Goal: Transaction & Acquisition: Purchase product/service

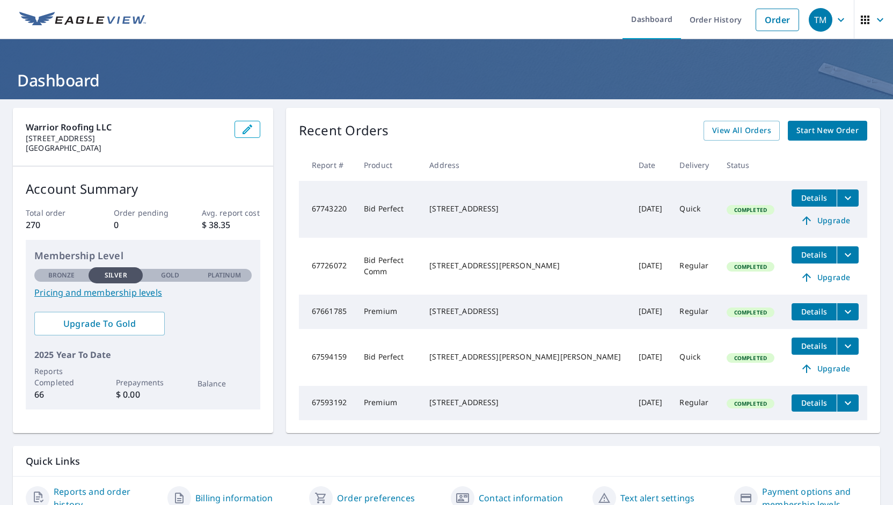
click at [810, 139] on link "Start New Order" at bounding box center [827, 131] width 79 height 20
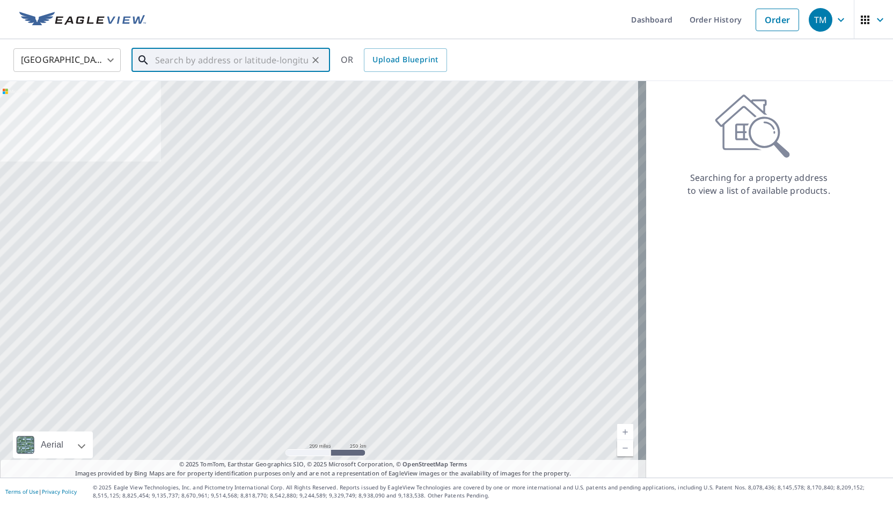
click at [263, 63] on input "text" at bounding box center [231, 60] width 153 height 30
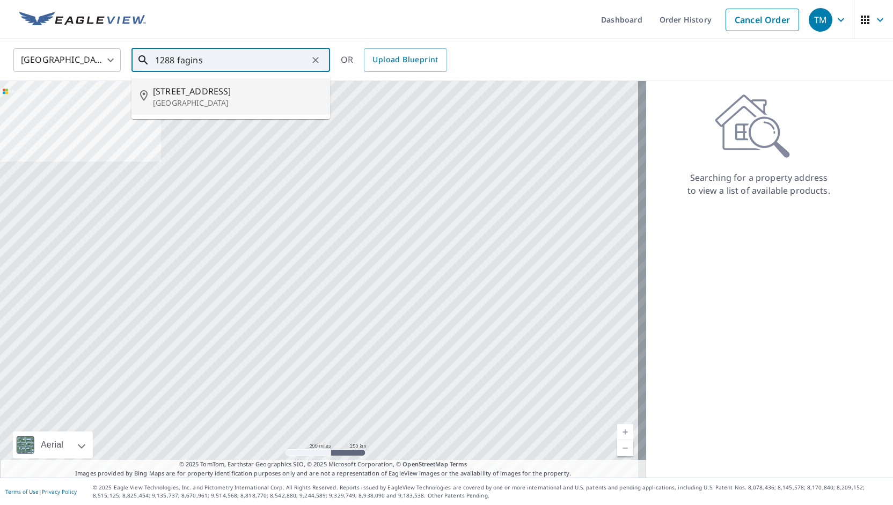
click at [215, 97] on span "[STREET_ADDRESS]" at bounding box center [237, 91] width 169 height 13
type input "[STREET_ADDRESS]"
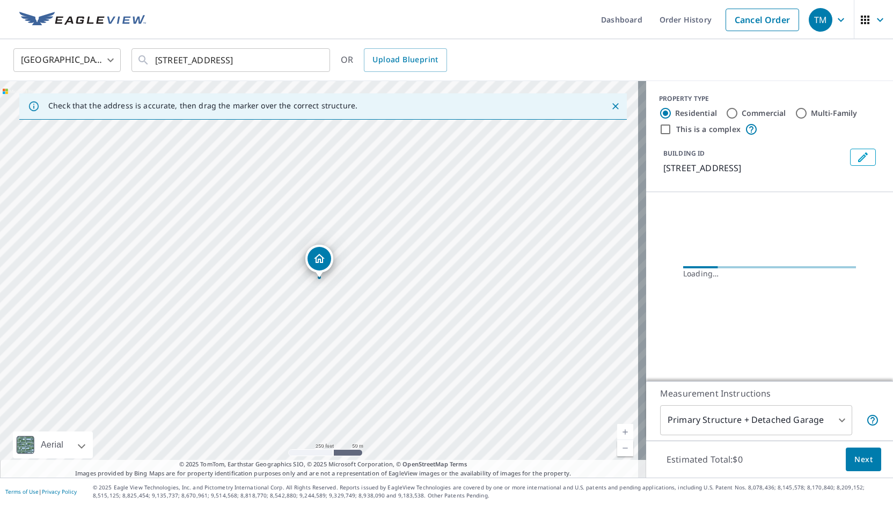
click at [618, 432] on link "Current Level 17, Zoom In" at bounding box center [625, 432] width 16 height 16
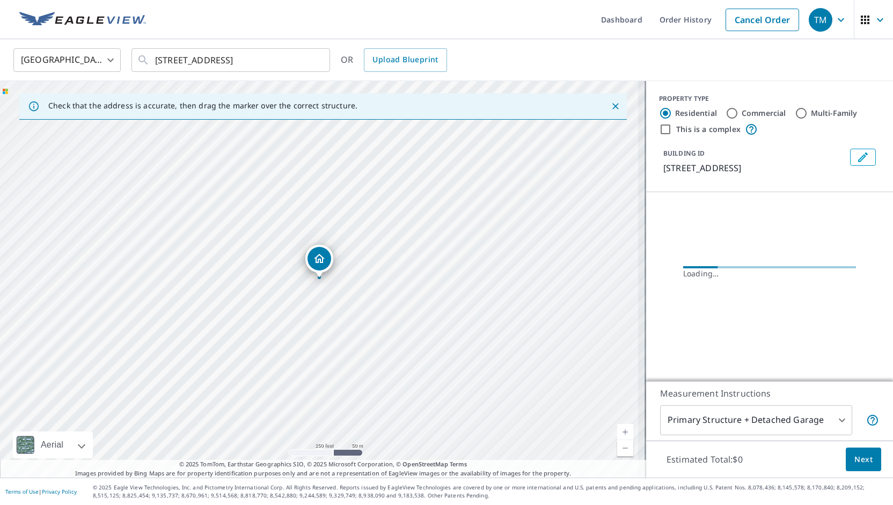
click at [618, 432] on link "Current Level 17, Zoom In" at bounding box center [625, 432] width 16 height 16
click at [618, 432] on link "Current Level 17.546994650522137, Zoom In" at bounding box center [625, 432] width 16 height 16
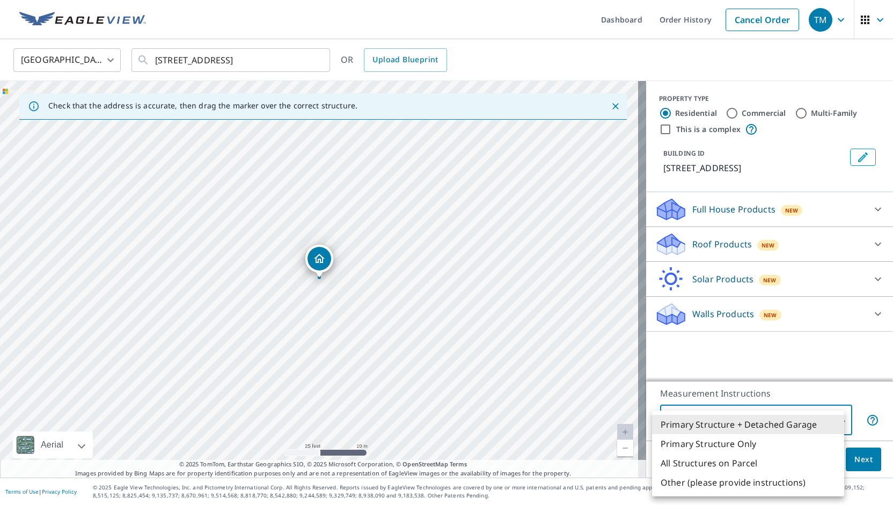
click at [787, 419] on body "TM TM Dashboard Order History Cancel Order TM United States [GEOGRAPHIC_DATA] ​…" at bounding box center [446, 252] width 893 height 505
click at [741, 445] on li "Primary Structure Only" at bounding box center [748, 443] width 192 height 19
type input "2"
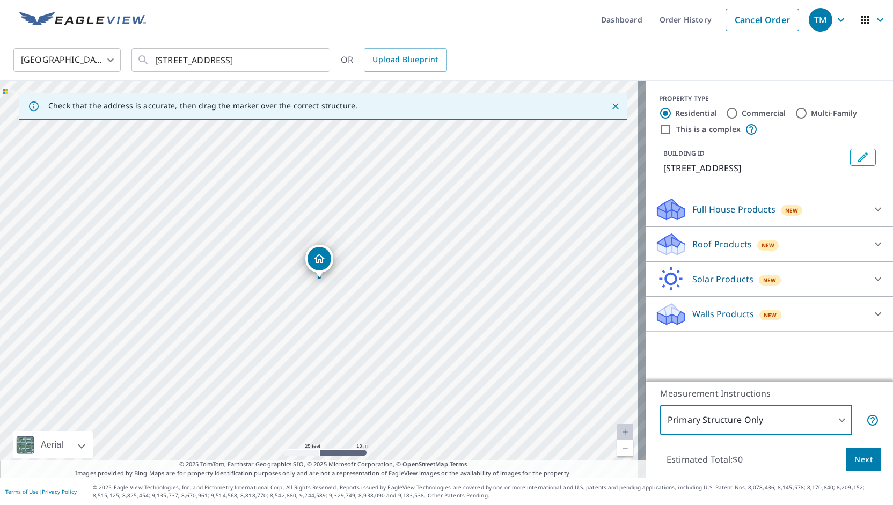
click at [865, 222] on div at bounding box center [878, 209] width 26 height 26
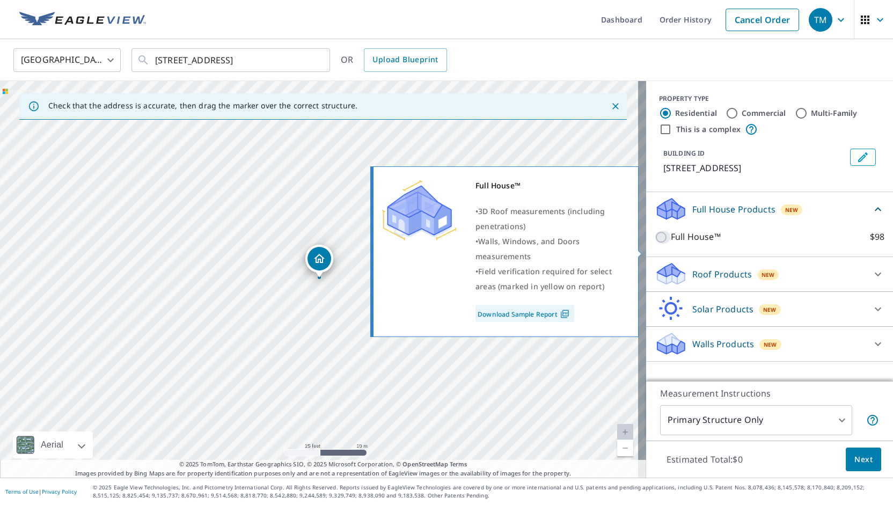
click at [655, 244] on input "Full House™ $98" at bounding box center [663, 237] width 16 height 13
checkbox input "true"
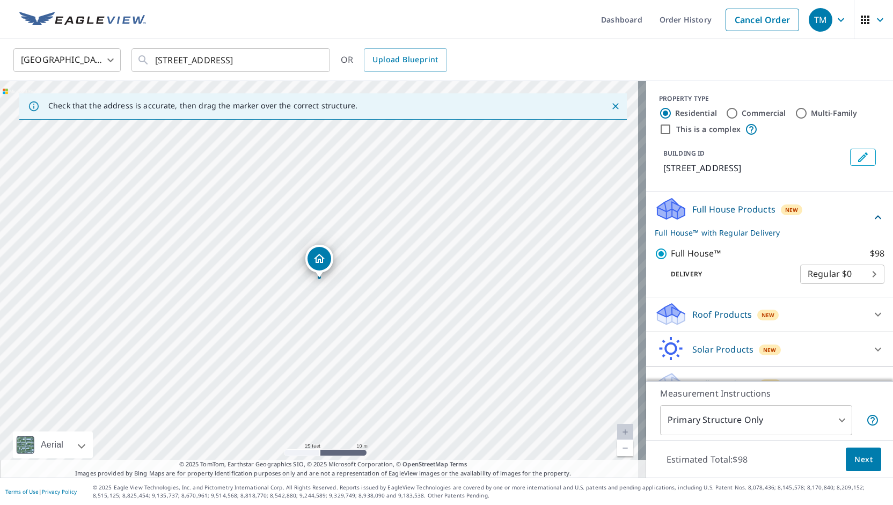
click at [860, 464] on span "Next" at bounding box center [863, 459] width 18 height 13
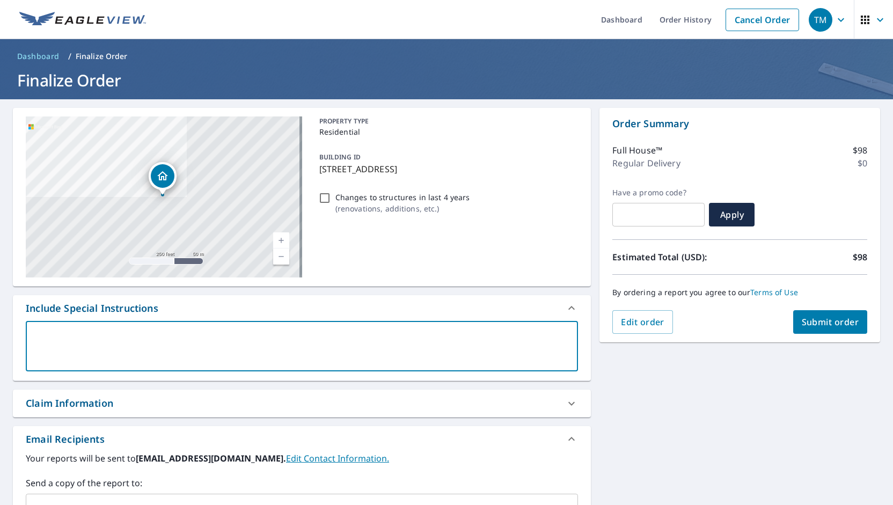
click at [427, 338] on textarea at bounding box center [301, 346] width 537 height 31
type textarea "N"
type textarea "x"
checkbox input "true"
type textarea "Ne"
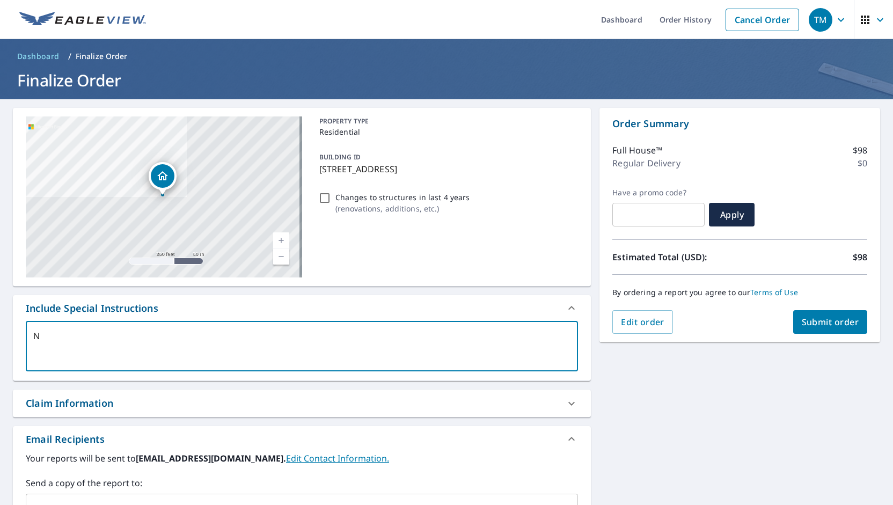
type textarea "x"
checkbox input "true"
type textarea "[PERSON_NAME]"
type textarea "x"
checkbox input "true"
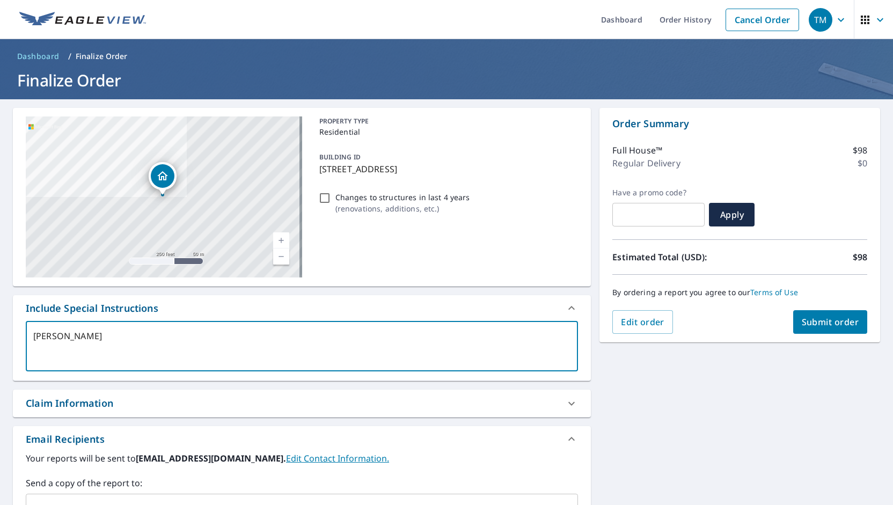
type textarea "Ne"
type textarea "x"
checkbox input "true"
type textarea "Nee"
type textarea "x"
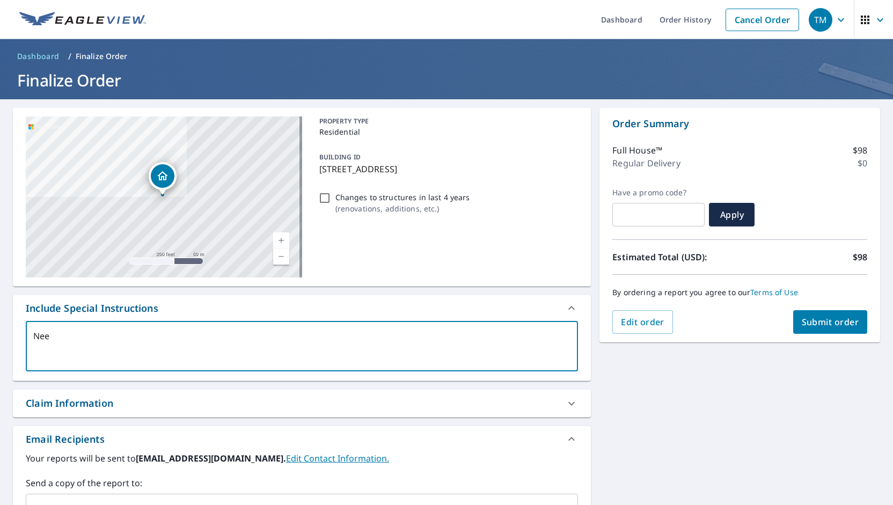
checkbox input "true"
type textarea "Need"
type textarea "x"
checkbox input "true"
type textarea "Needi"
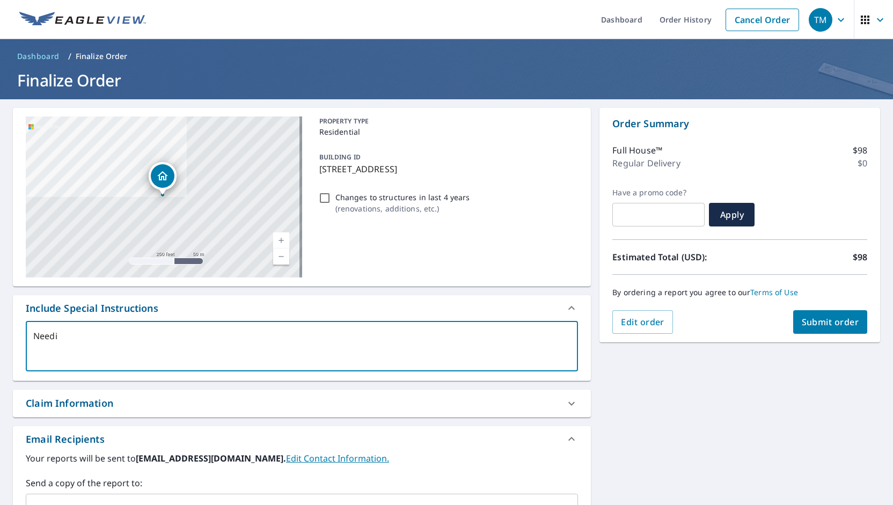
type textarea "x"
checkbox input "true"
type textarea "Needin"
type textarea "x"
checkbox input "true"
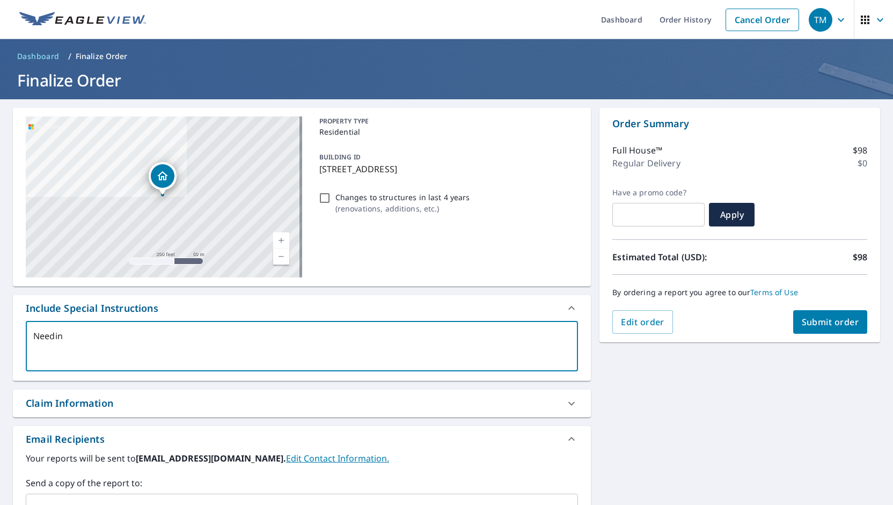
type textarea "Needing"
type textarea "x"
checkbox input "true"
type textarea "Needing"
type textarea "x"
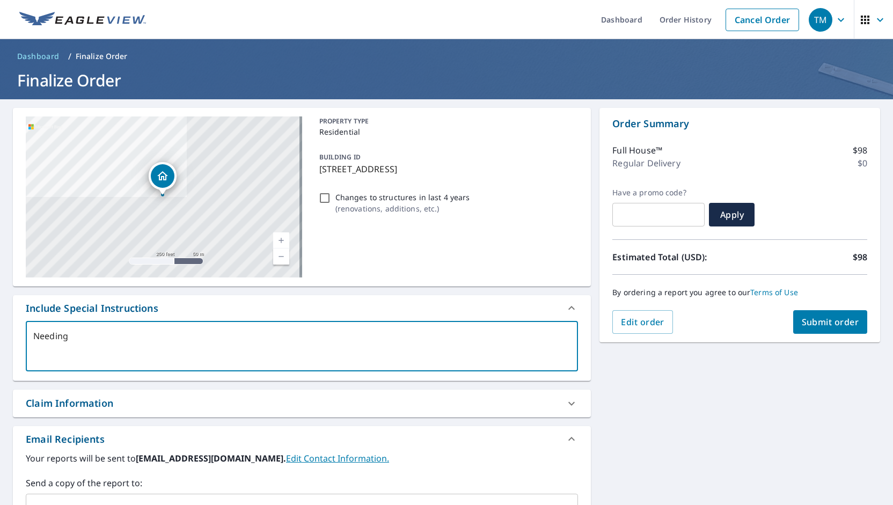
checkbox input "true"
type textarea "Needing i"
type textarea "x"
checkbox input "true"
type textarea "Needing in"
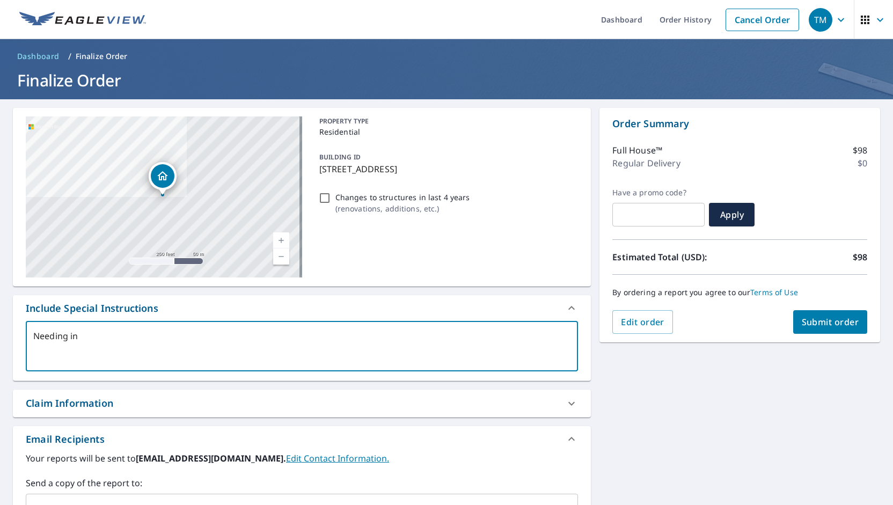
type textarea "x"
checkbox input "true"
type textarea "Needing inf"
type textarea "x"
checkbox input "true"
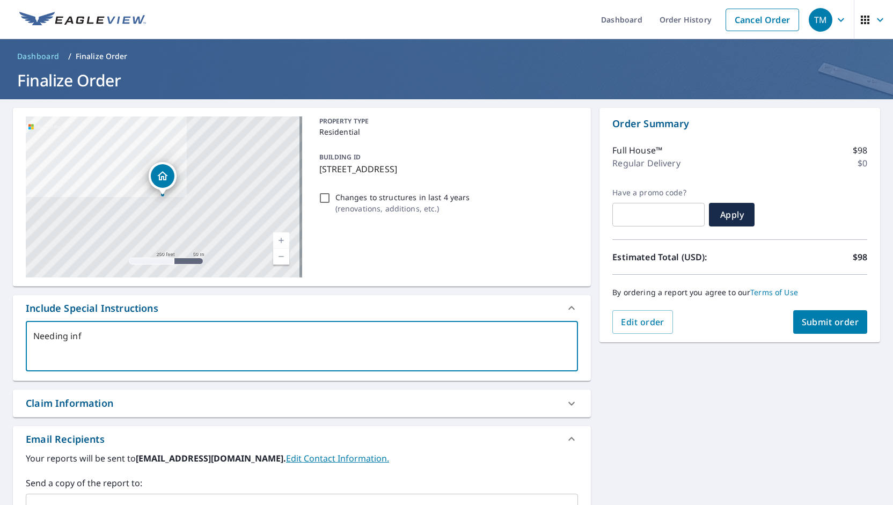
type textarea "Needing info"
type textarea "x"
checkbox input "true"
type textarea "Needing infor"
type textarea "x"
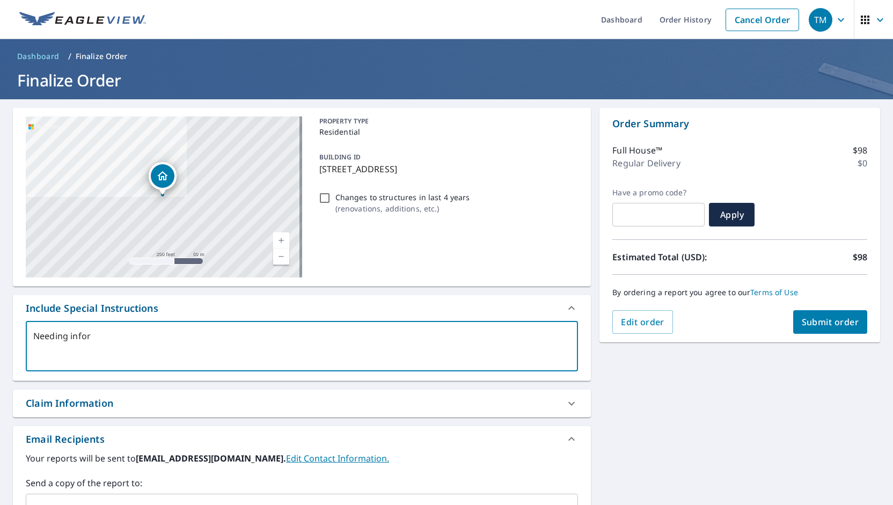
checkbox input "true"
type textarea "Needing inform"
type textarea "x"
checkbox input "true"
type textarea "Needing informa"
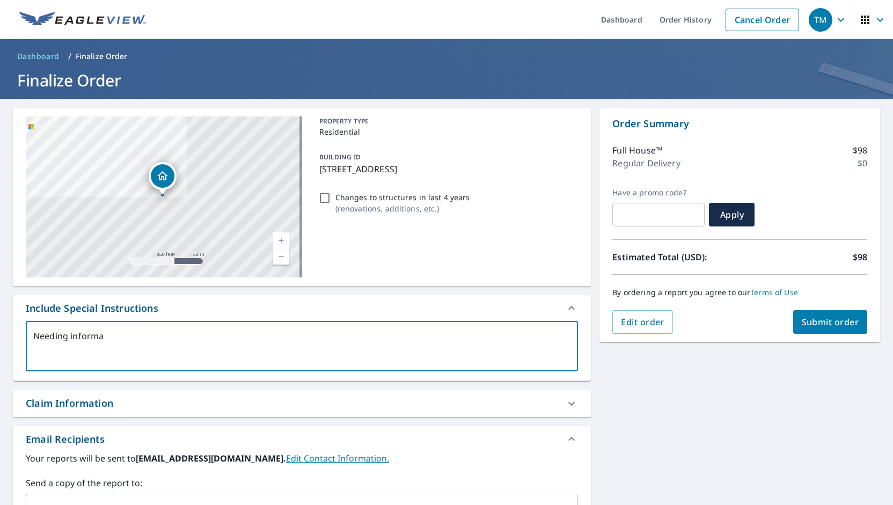
type textarea "x"
checkbox input "true"
type textarea "Needing informati"
type textarea "x"
checkbox input "true"
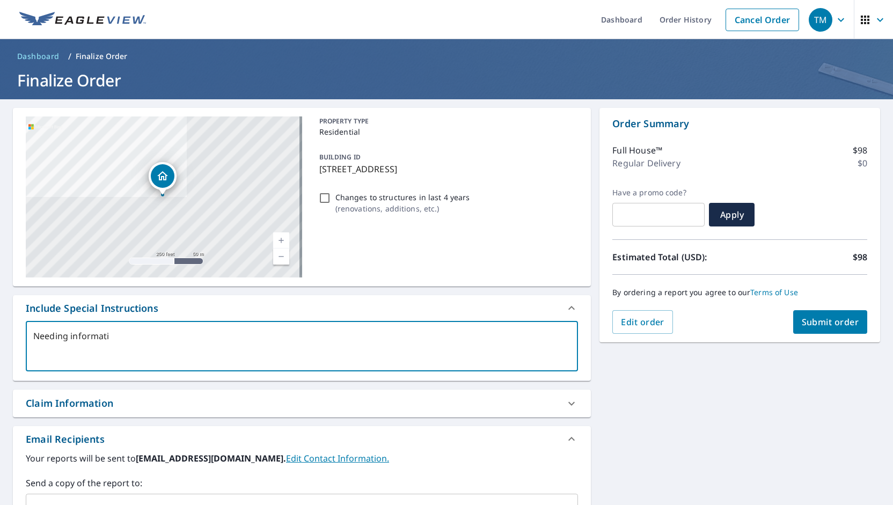
type textarea "Needing informatio"
type textarea "x"
checkbox input "true"
type textarea "Needing information"
type textarea "x"
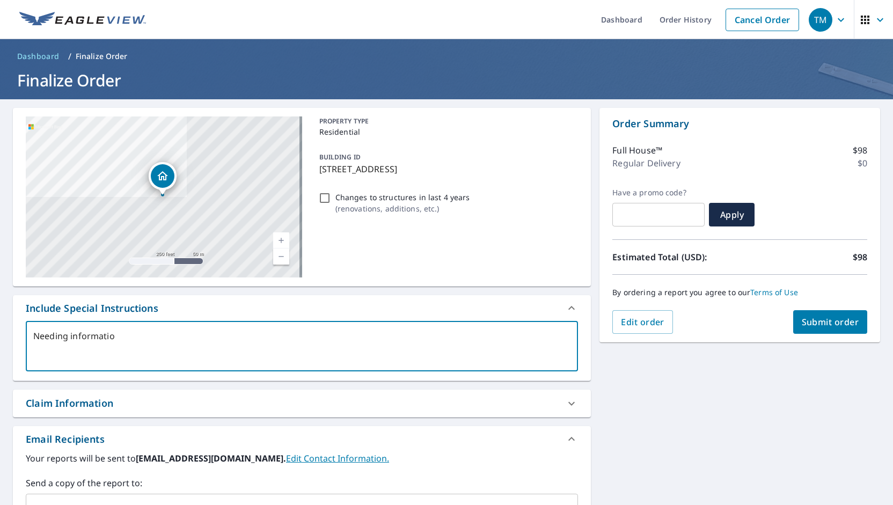
checkbox input "true"
type textarea "Needing information"
type textarea "x"
checkbox input "true"
type textarea "Needing information f"
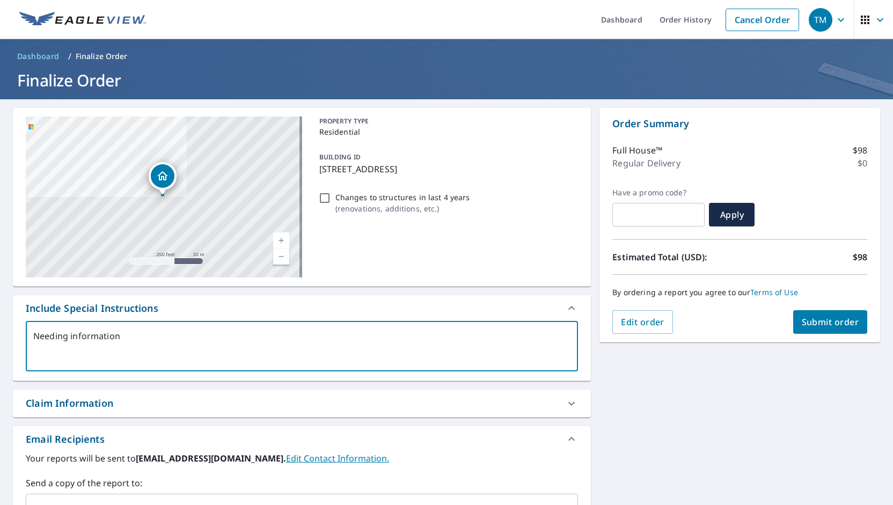
type textarea "x"
checkbox input "true"
type textarea "Needing information fo"
type textarea "x"
checkbox input "true"
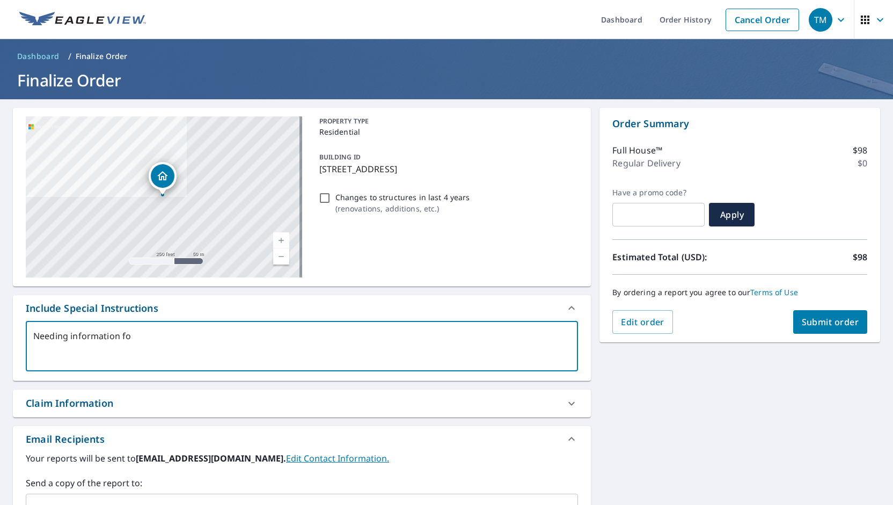
type textarea "Needing information for"
type textarea "x"
checkbox input "true"
type textarea "Needing information for"
type textarea "x"
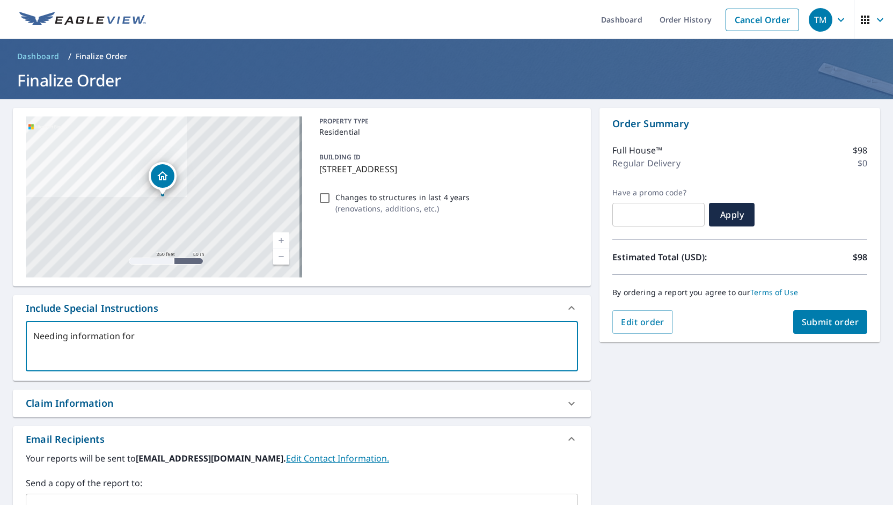
checkbox input "true"
type textarea "Needing information for g"
type textarea "x"
checkbox input "true"
type textarea "Needing information for gu"
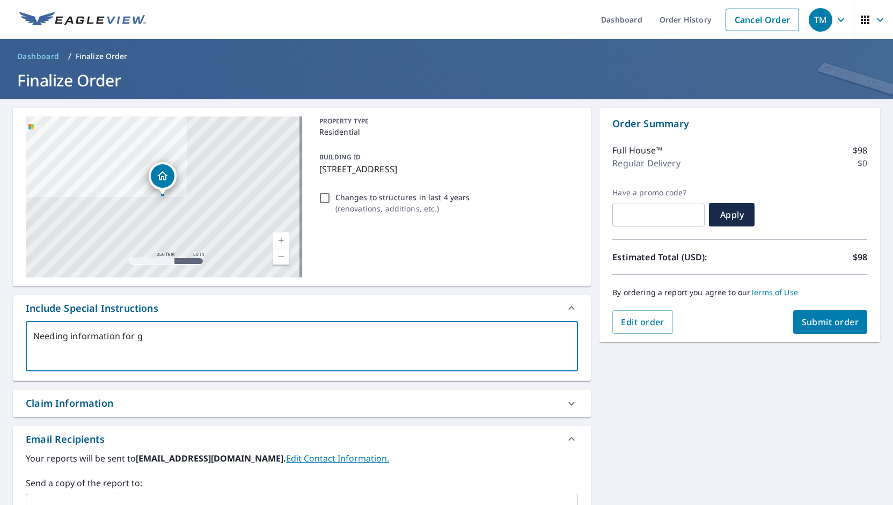
type textarea "x"
checkbox input "true"
type textarea "Needing information for gut"
type textarea "x"
checkbox input "true"
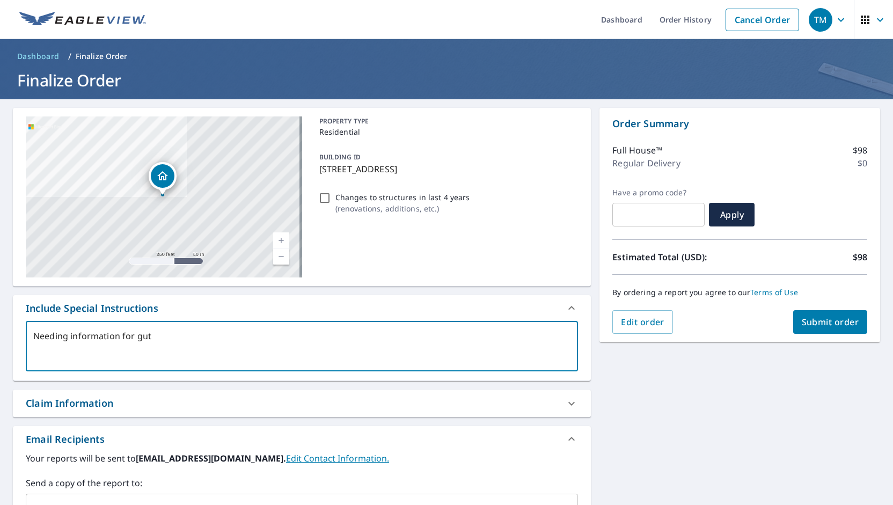
type textarea "Needing information for [PERSON_NAME]"
type textarea "x"
checkbox input "true"
type textarea "Needing information for [PERSON_NAME]"
type textarea "x"
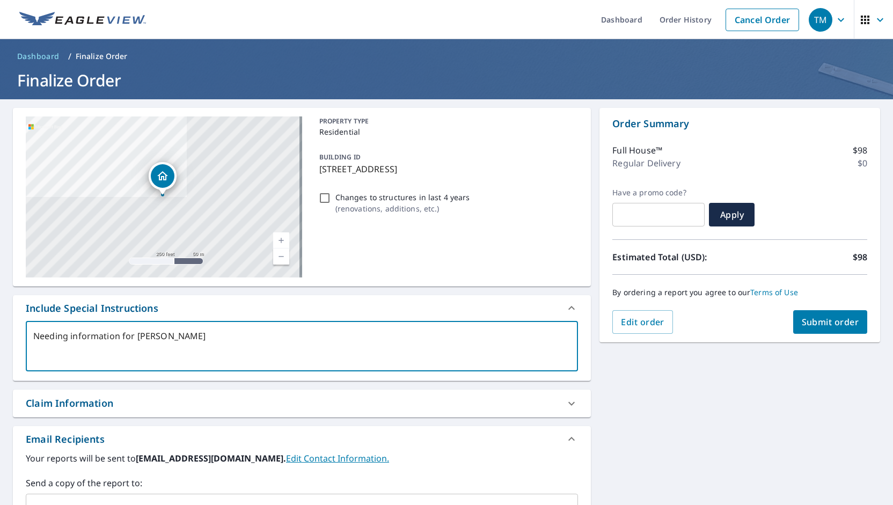
checkbox input "true"
type textarea "Needing information for gutter"
type textarea "x"
checkbox input "true"
type textarea "Needing information for gutters"
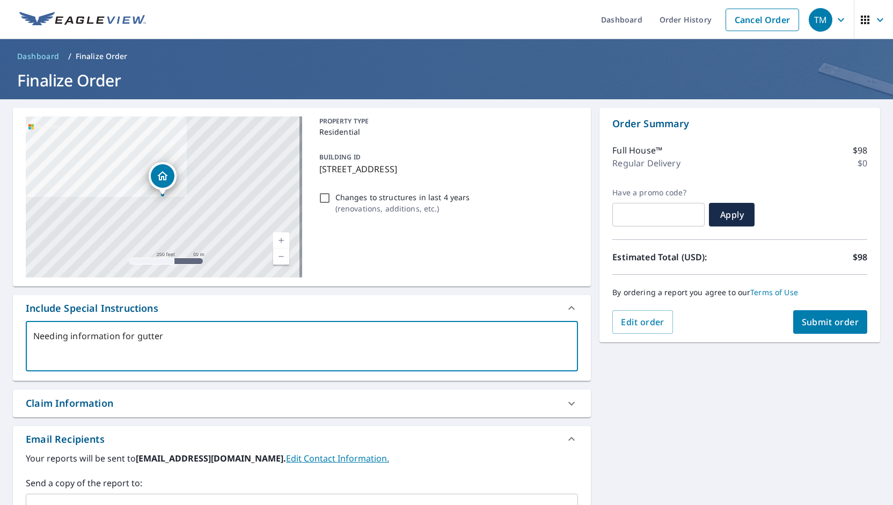
type textarea "x"
checkbox input "true"
type textarea "Needing information for gutters,"
type textarea "x"
checkbox input "true"
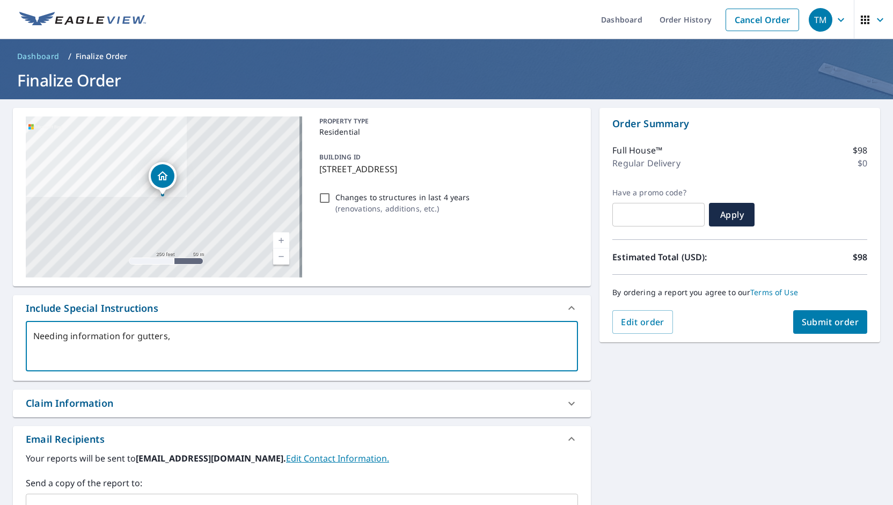
type textarea "Needing information for gutters,"
type textarea "x"
checkbox input "true"
type textarea "Needing information for gutters, d"
type textarea "x"
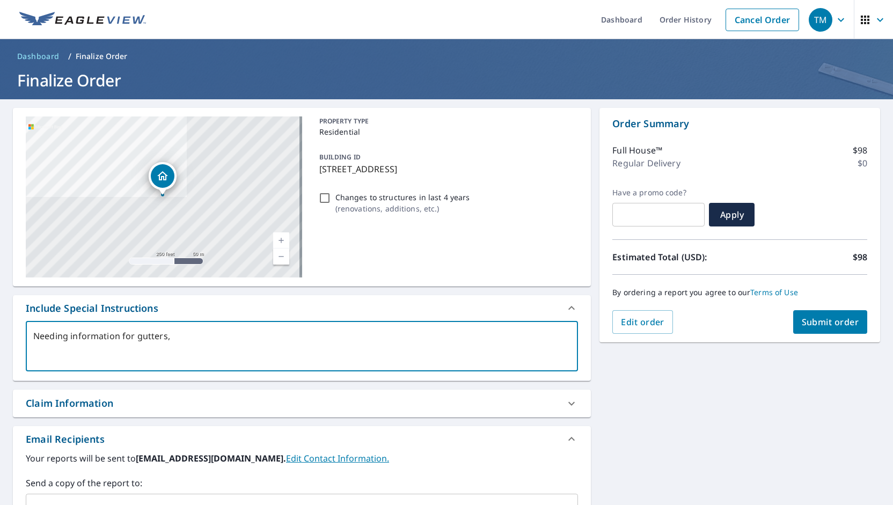
checkbox input "true"
type textarea "Needing information for gutters, do"
type textarea "x"
checkbox input "true"
type textarea "Needing information for gutters, dow"
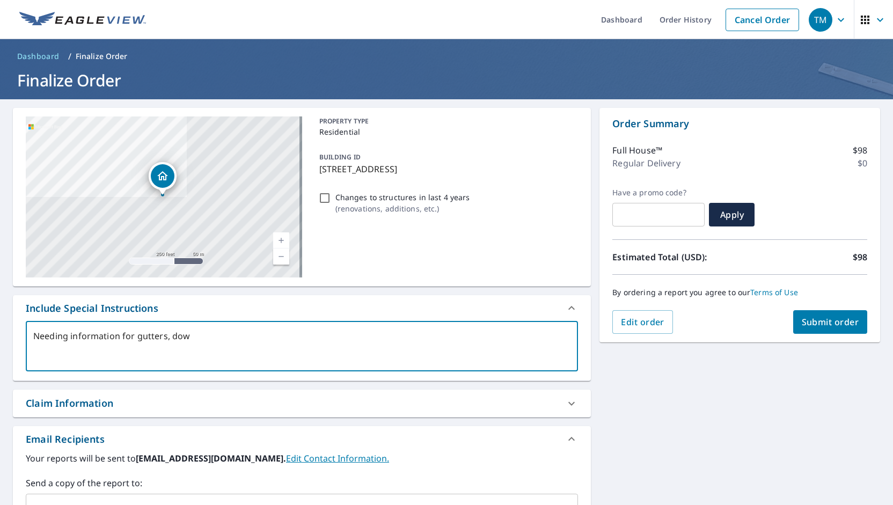
type textarea "x"
checkbox input "true"
type textarea "Needing information for gutters, down"
type textarea "x"
checkbox input "true"
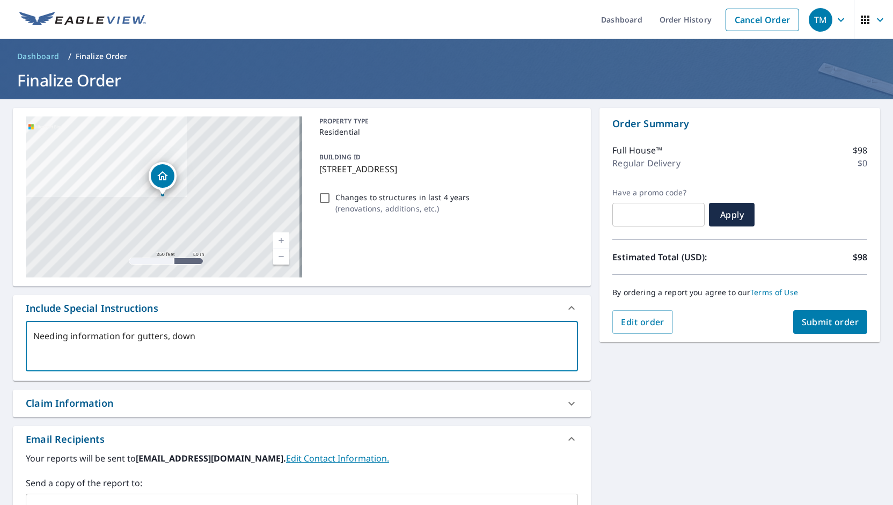
type textarea "Needing information for gutters, downs"
type textarea "x"
checkbox input "true"
type textarea "Needing information for gutters, downsp"
type textarea "x"
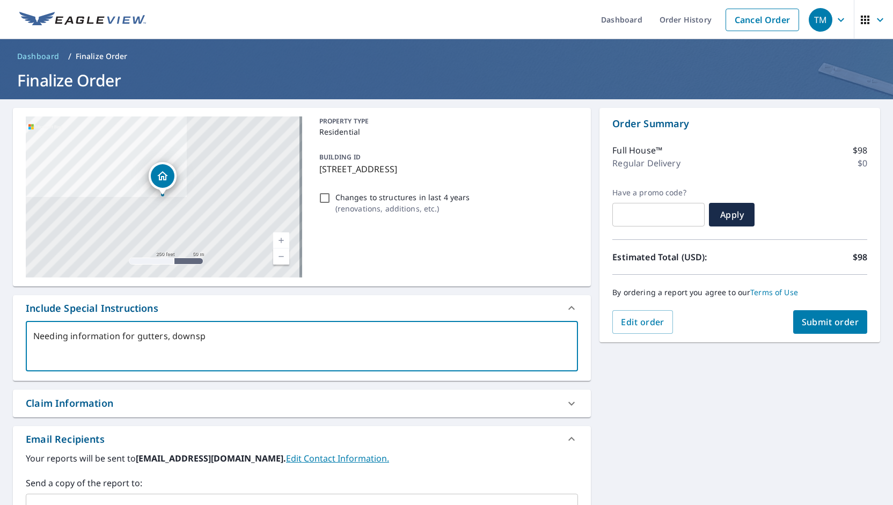
checkbox input "true"
type textarea "Needing information for gutters, downspo"
type textarea "x"
checkbox input "true"
type textarea "Needing information for gutters, downspou"
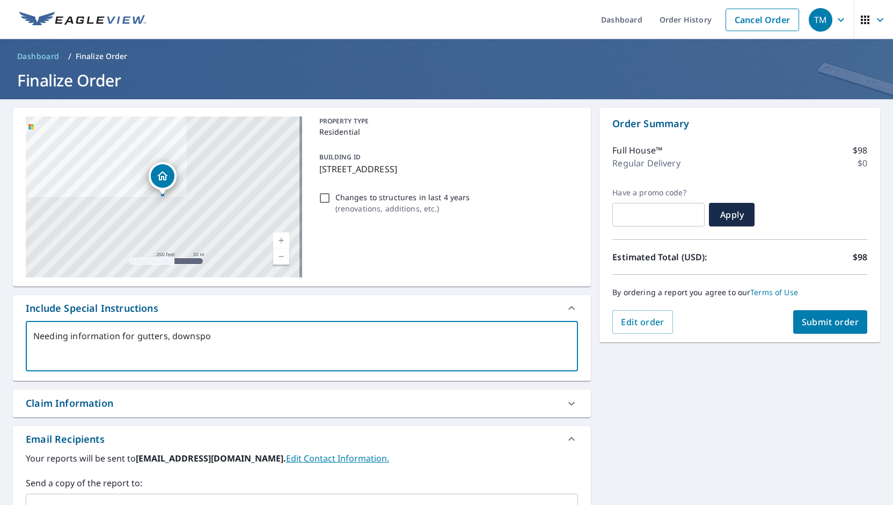
type textarea "x"
checkbox input "true"
type textarea "Needing information for gutters, downspout"
type textarea "x"
checkbox input "true"
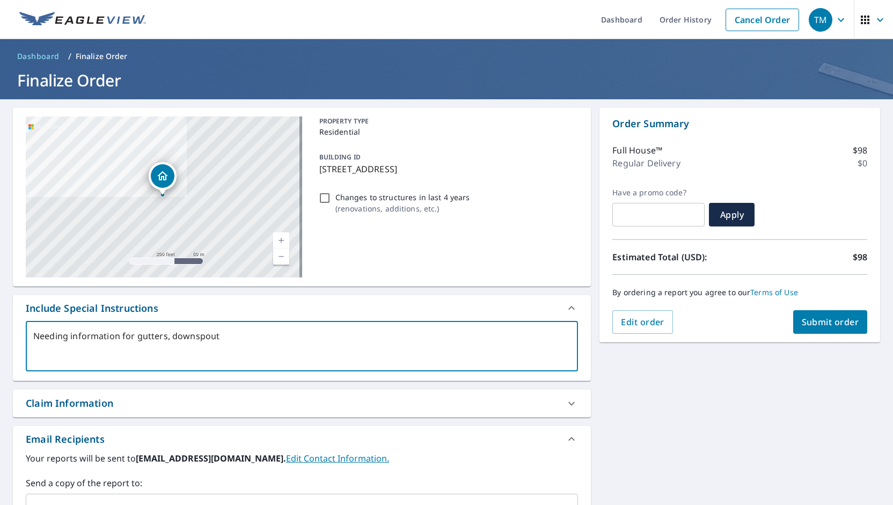
type textarea "Needing information for gutters, downspouts"
type textarea "x"
checkbox input "true"
type textarea "Needing information for gutters, downspouts,"
type textarea "x"
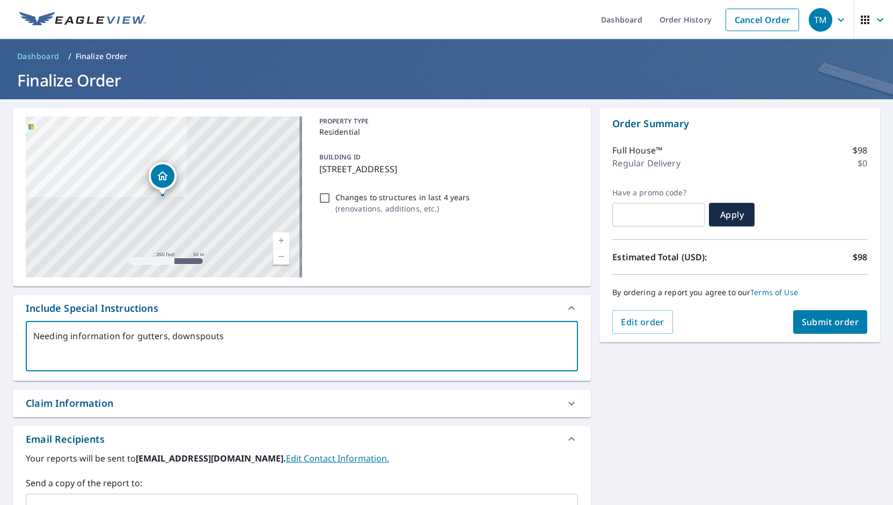
checkbox input "true"
type textarea "Needing information for gutters, downspouts,"
type textarea "x"
checkbox input "true"
type textarea "Needing information for gutters, downspouts, f"
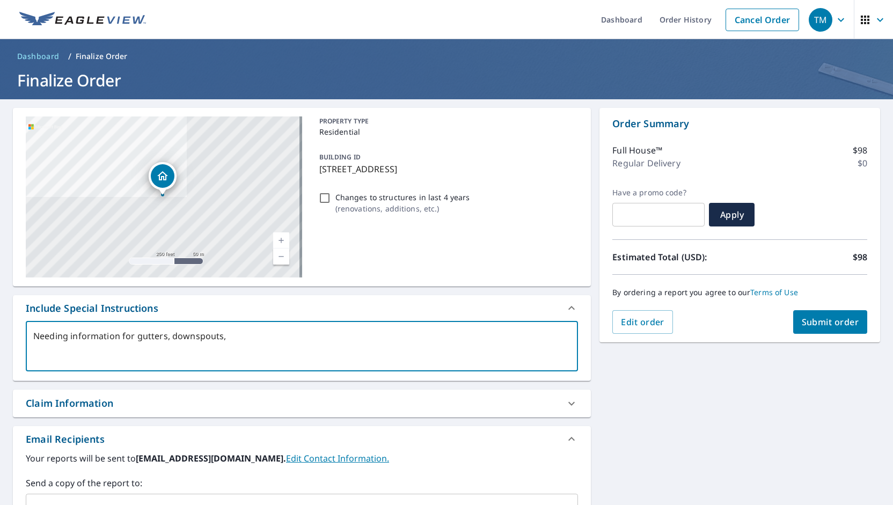
type textarea "x"
checkbox input "true"
type textarea "Needing information for gutters, downspouts, fa"
type textarea "x"
checkbox input "true"
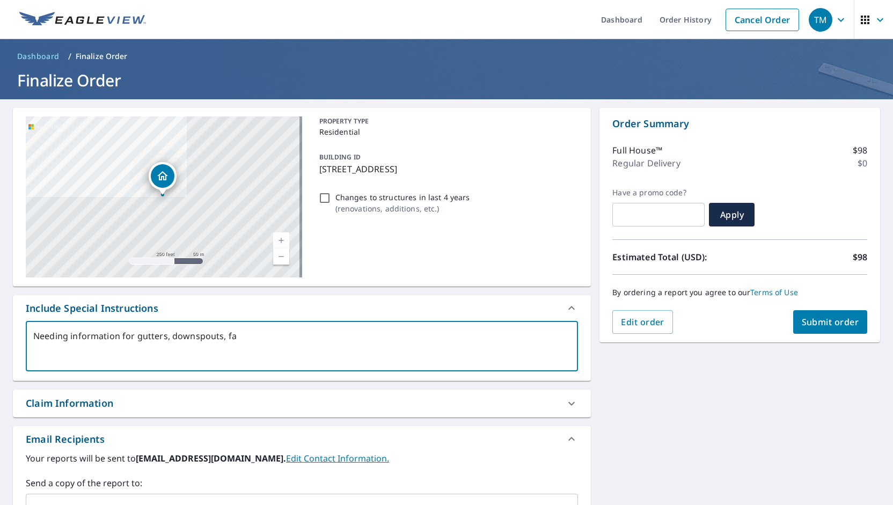
type textarea "Needing information for gutters, downspouts, [GEOGRAPHIC_DATA]"
type textarea "x"
checkbox input "true"
type textarea "Needing information for gutters, downspouts, fasc"
type textarea "x"
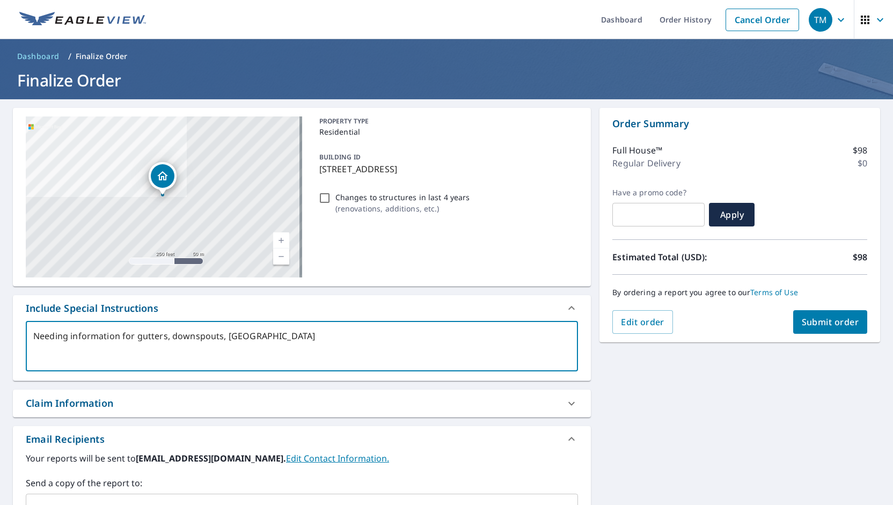
checkbox input "true"
type textarea "Needing information for gutters, downspouts, fasci"
type textarea "x"
checkbox input "true"
type textarea "Needing information for gutters, downspouts, fascia"
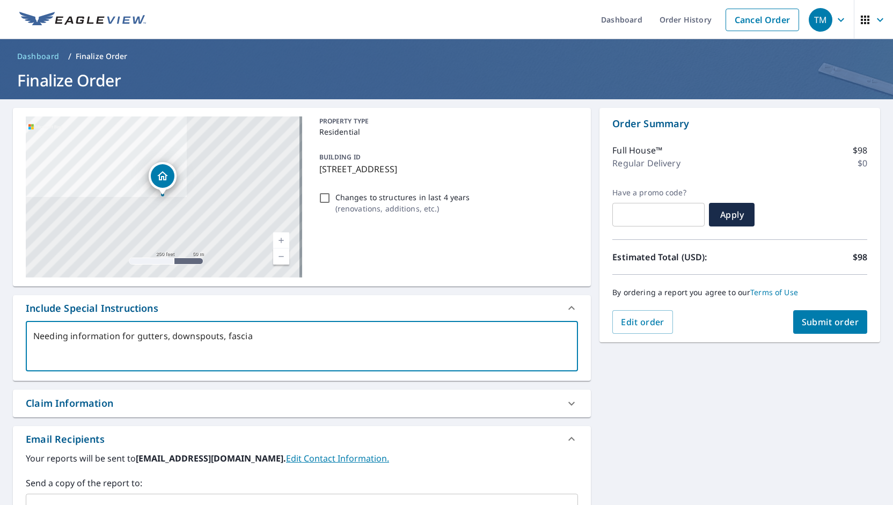
type textarea "x"
checkbox input "true"
type textarea "Needing information for gutters, downspouts, fascia,"
type textarea "x"
checkbox input "true"
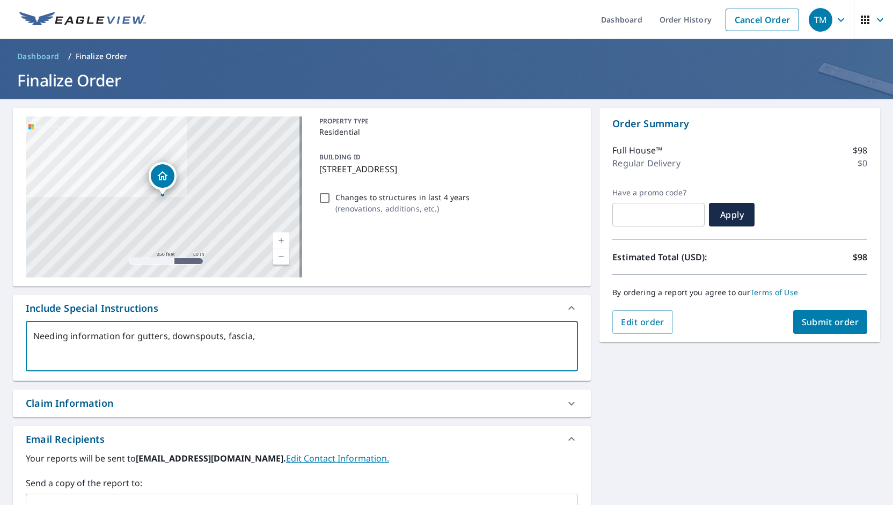
type textarea "Needing information for gutters, downspouts, fascia,"
type textarea "x"
checkbox input "true"
type textarea "Needing information for gutters, downspouts, fascia, s"
type textarea "x"
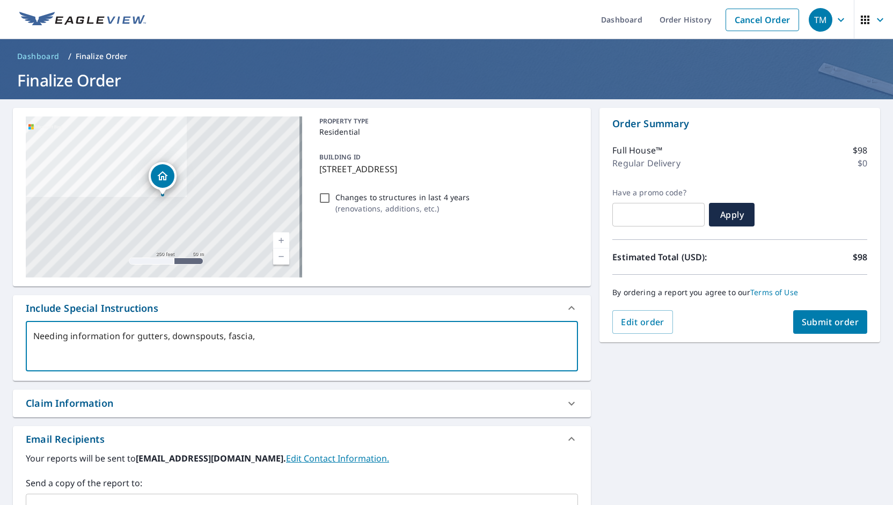
checkbox input "true"
type textarea "Needing information for gutters, downspouts, fascia, so"
type textarea "x"
checkbox input "true"
type textarea "Needing information for gutters, downspouts, fascia, sof"
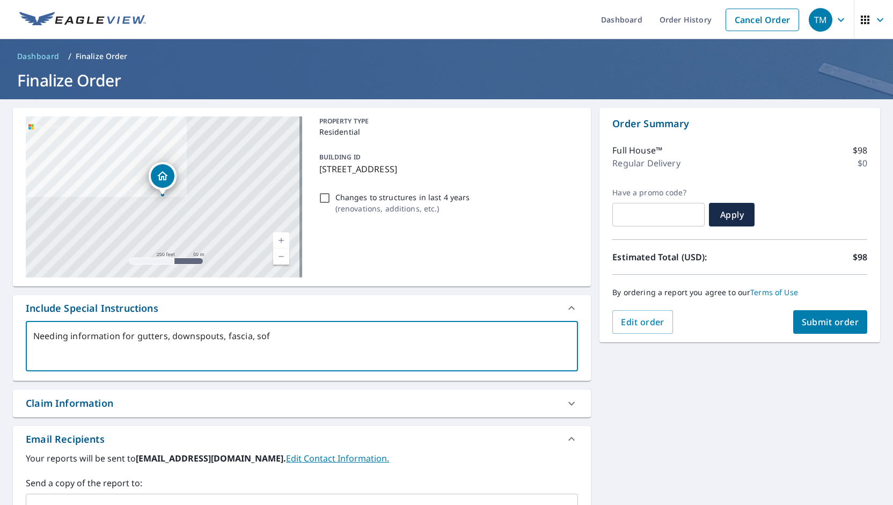
type textarea "x"
checkbox input "true"
type textarea "Needing information for gutters, downspouts, fascia, soff"
type textarea "x"
checkbox input "true"
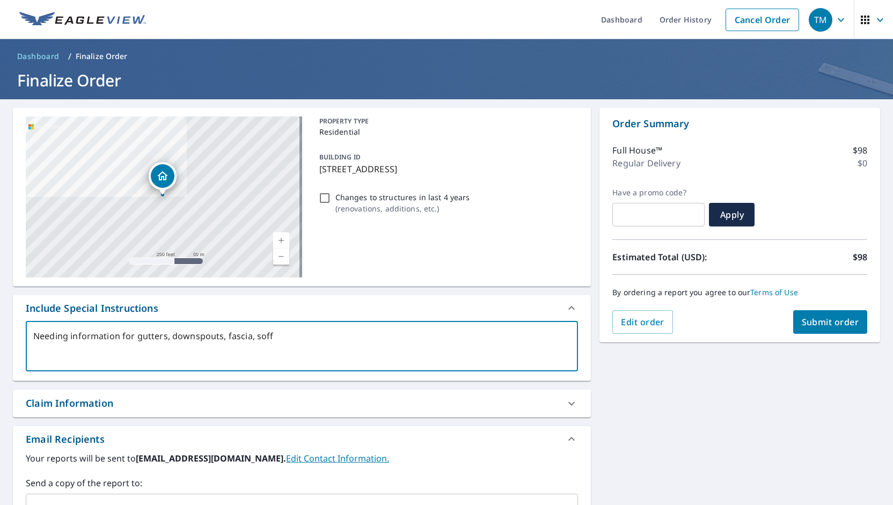
type textarea "Needing information for gutters, downspouts, fascia, soffi"
type textarea "x"
checkbox input "true"
type textarea "Needing information for gutters, downspouts, fascia, soffit"
type textarea "x"
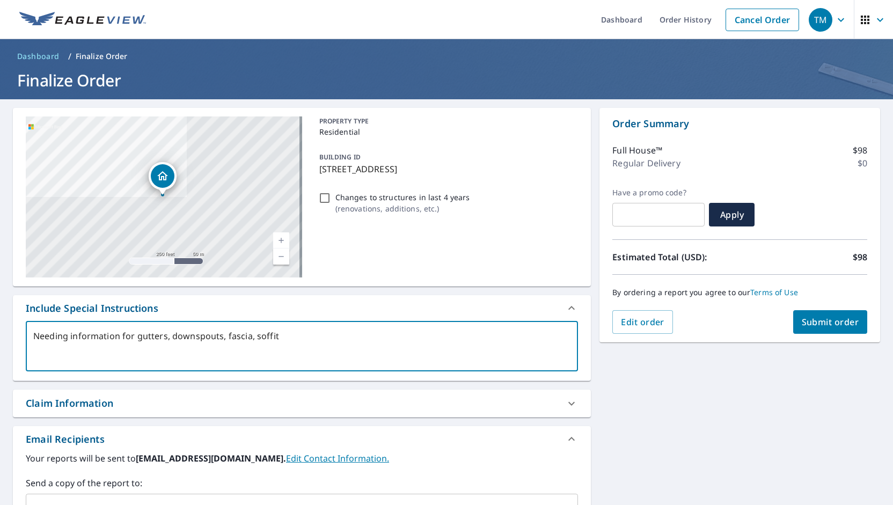
checkbox input "true"
type textarea "Needing information for gutters, downspouts, fascia, soffit"
type textarea "x"
checkbox input "true"
type textarea "Needing information for gutters, downspouts, fascia, soffit"
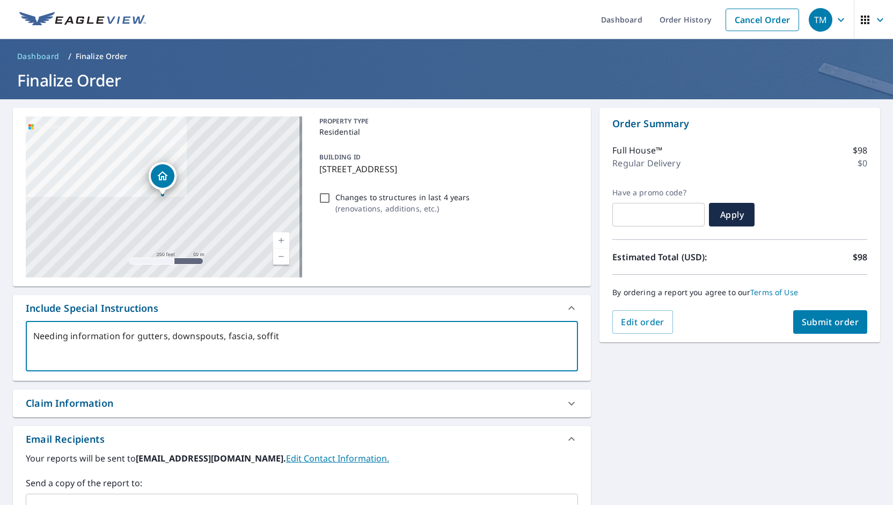
type textarea "x"
checkbox input "true"
type textarea "Needing information for gutters, downspouts, fascia, soffit,"
type textarea "x"
checkbox input "true"
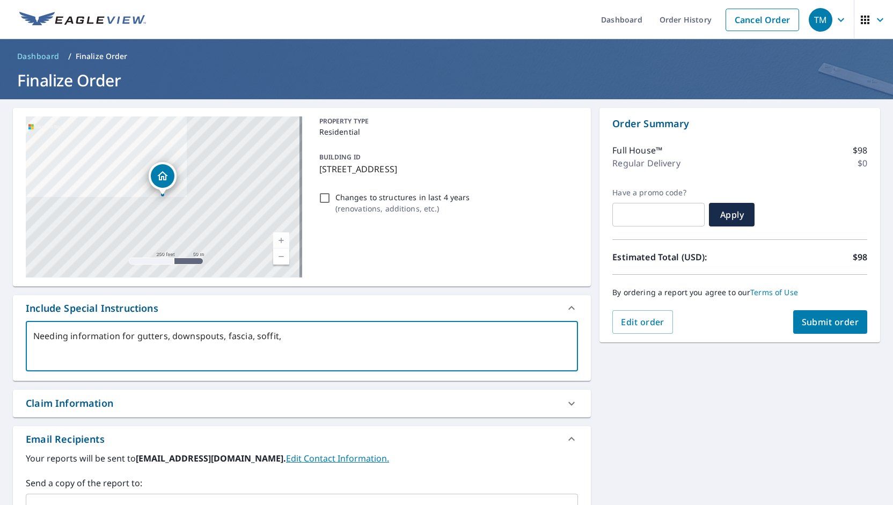
type textarea "Needing information for gutters, downspouts, fascia, soffit,"
type textarea "x"
checkbox input "true"
type textarea "Needing information for gutters, downspouts, fascia, soffit, a"
type textarea "x"
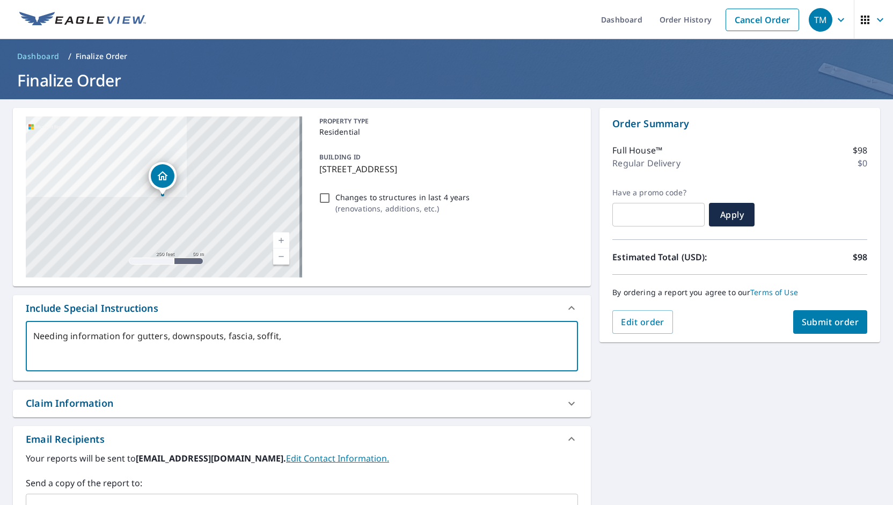
checkbox input "true"
type textarea "Needing information for gutters, downspouts, fascia, soffit, an"
type textarea "x"
click at [743, 383] on div "[STREET_ADDRESS] Aerial Road A standard road map Aerial A detailed look from ab…" at bounding box center [446, 373] width 893 height 549
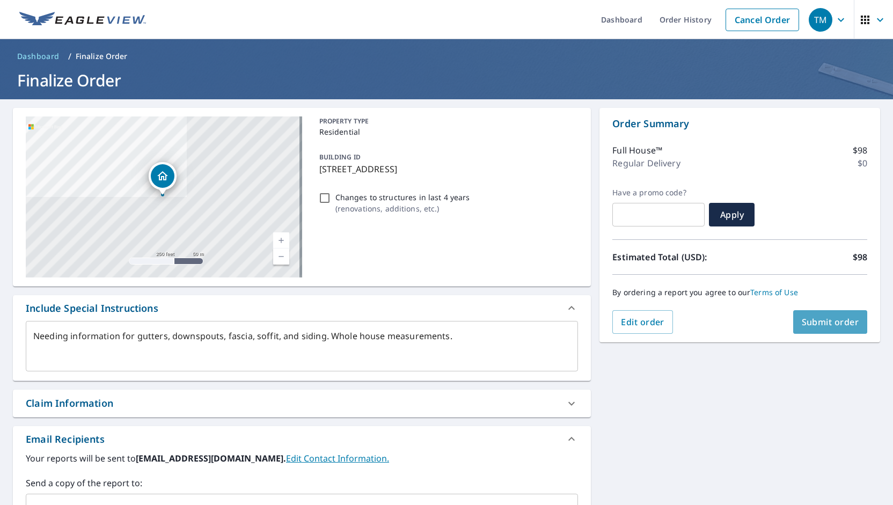
click at [830, 324] on span "Submit order" at bounding box center [830, 322] width 57 height 12
